Goal: Task Accomplishment & Management: Manage account settings

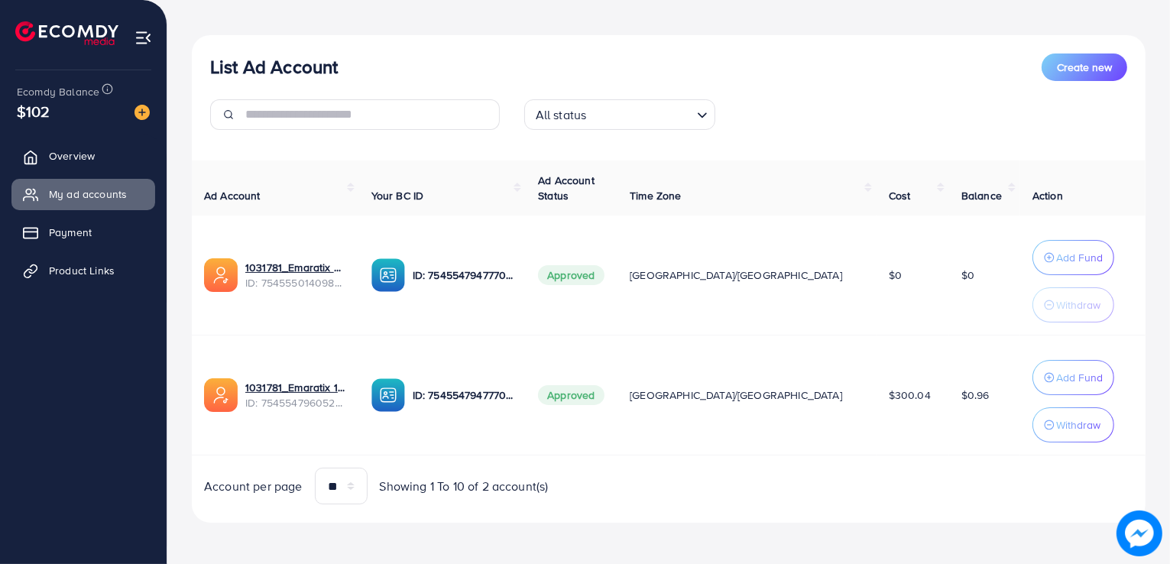
scroll to position [148, 0]
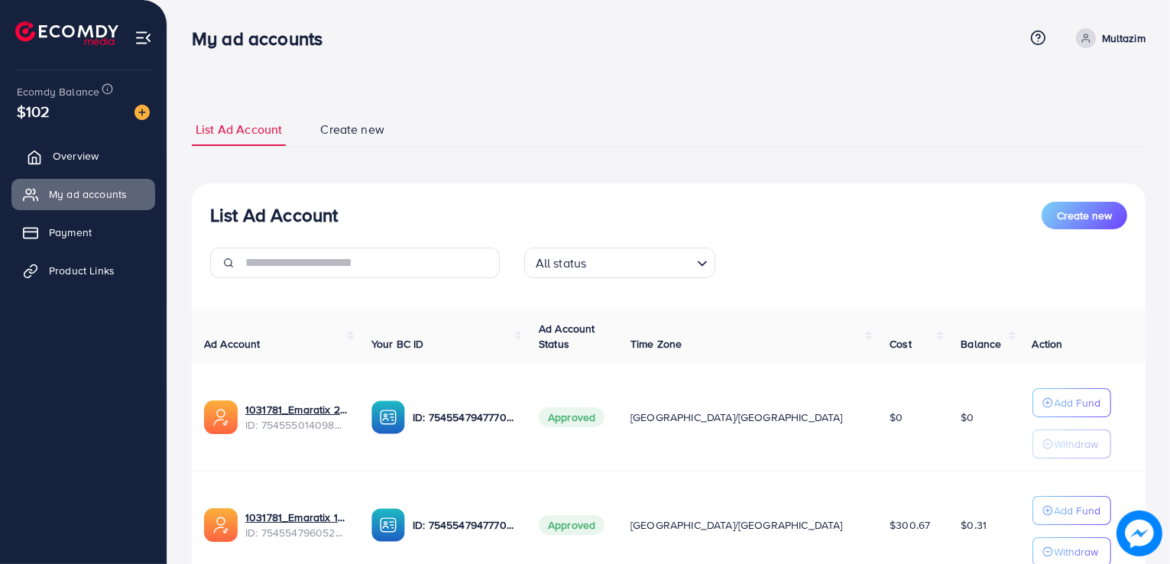
click at [88, 166] on link "Overview" at bounding box center [83, 156] width 144 height 31
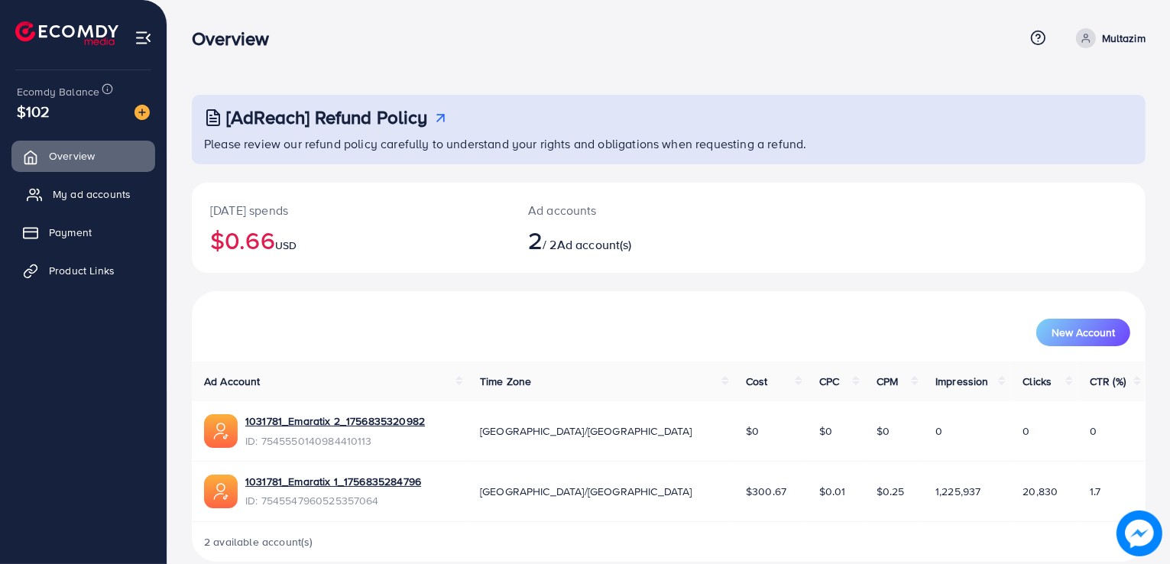
click at [93, 194] on span "My ad accounts" at bounding box center [92, 193] width 78 height 15
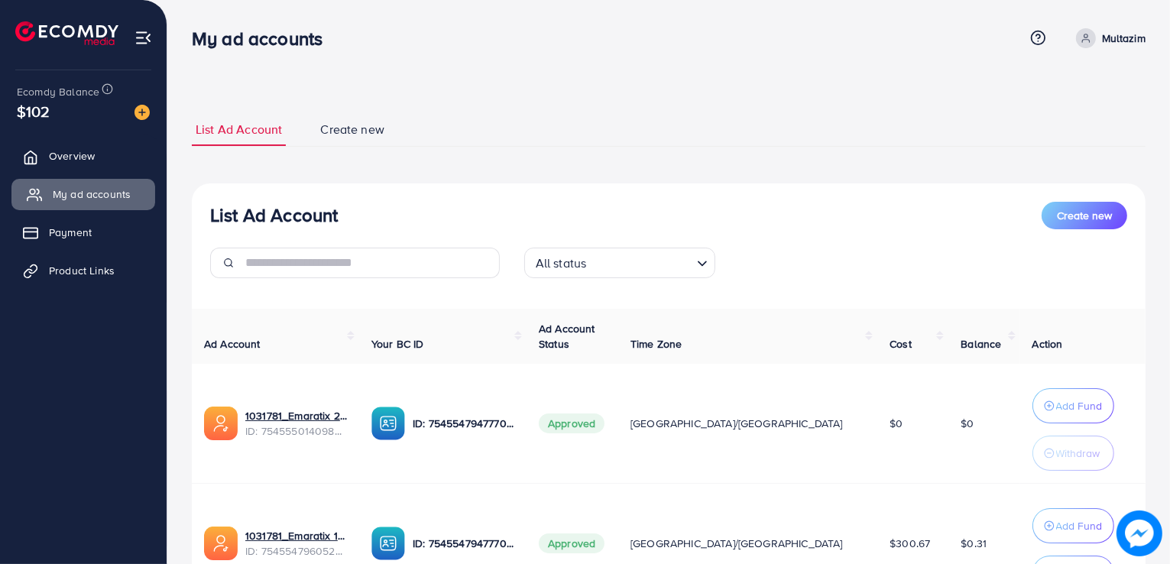
click at [105, 187] on span "My ad accounts" at bounding box center [92, 193] width 78 height 15
click at [98, 166] on link "Overview" at bounding box center [83, 156] width 144 height 31
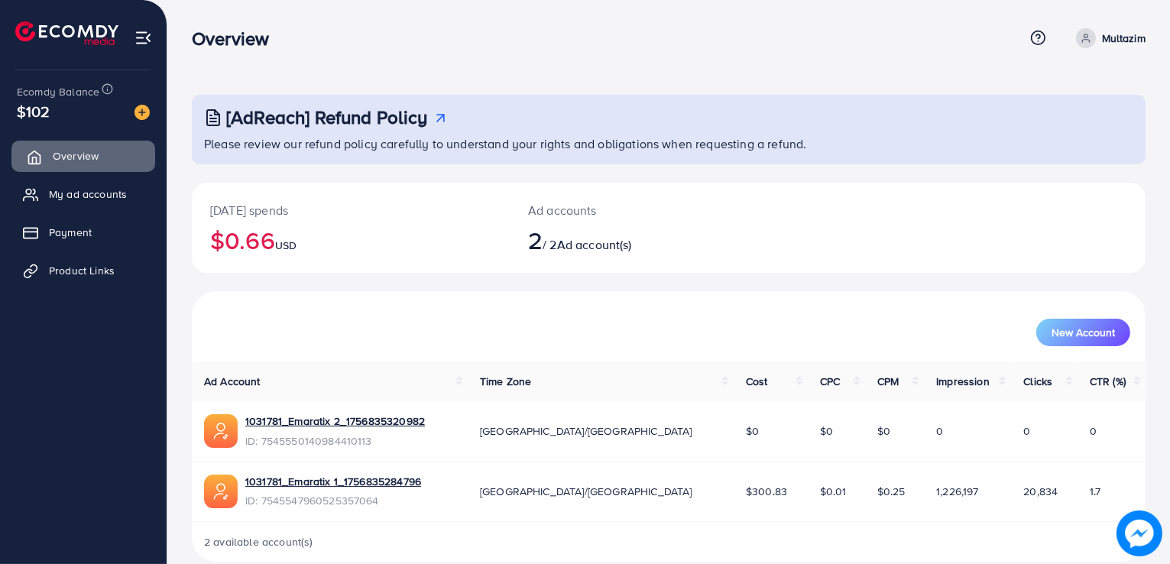
click at [98, 166] on link "Overview" at bounding box center [83, 156] width 144 height 31
click at [98, 197] on span "My ad accounts" at bounding box center [92, 193] width 78 height 15
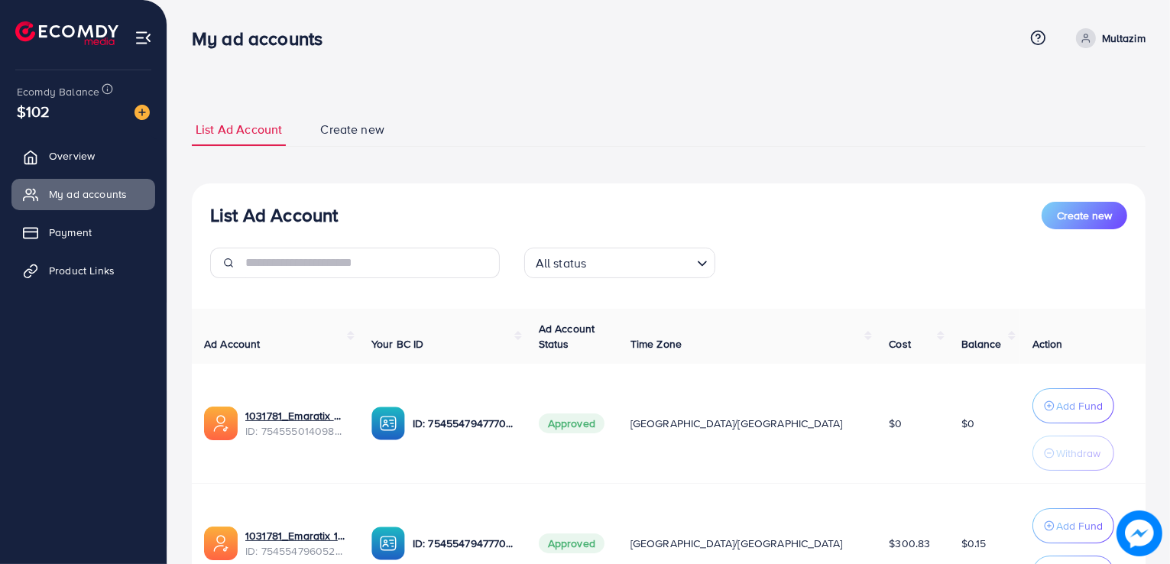
drag, startPoint x: 532, startPoint y: 193, endPoint x: 477, endPoint y: 118, distance: 92.3
click at [477, 118] on div "List Ad Account Create new List Ad Account Create new All status Loading... Ad …" at bounding box center [668, 392] width 953 height 558
